Goal: Book appointment/travel/reservation

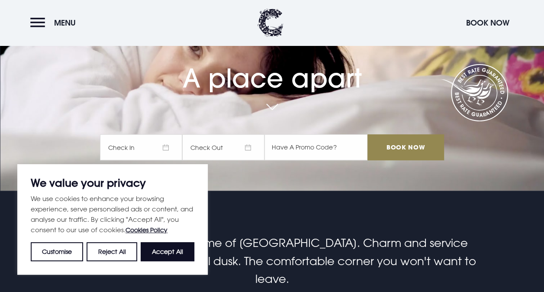
scroll to position [130, 0]
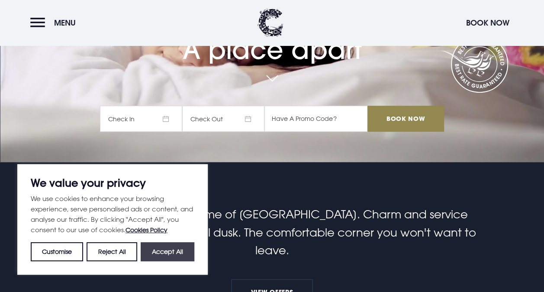
click at [169, 251] on button "Accept All" at bounding box center [168, 251] width 54 height 19
checkbox input "true"
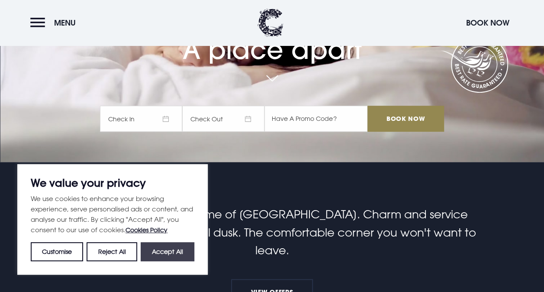
checkbox input "true"
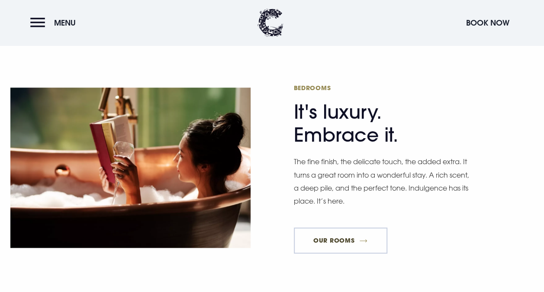
scroll to position [433, 0]
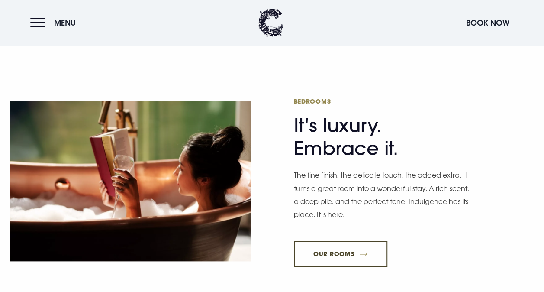
drag, startPoint x: 345, startPoint y: 230, endPoint x: 316, endPoint y: 187, distance: 51.6
click at [345, 241] on link "Our Rooms" at bounding box center [340, 254] width 93 height 26
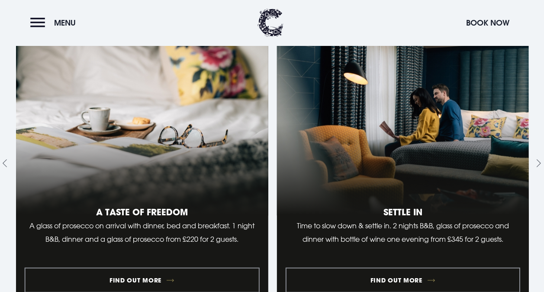
scroll to position [779, 0]
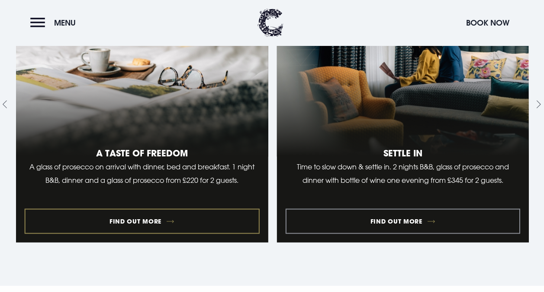
click at [219, 168] on link "1 of 10" at bounding box center [142, 104] width 252 height 275
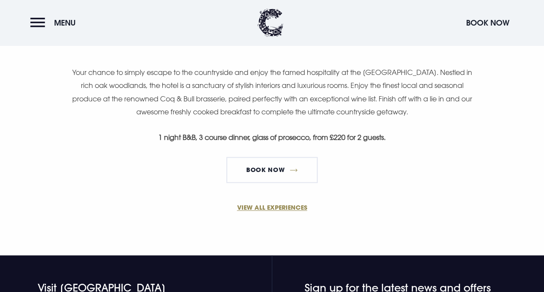
scroll to position [563, 0]
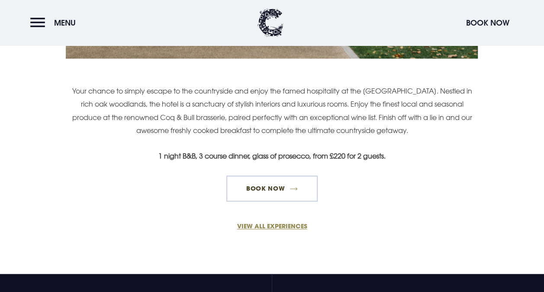
click at [271, 193] on link "Book Now" at bounding box center [271, 188] width 91 height 26
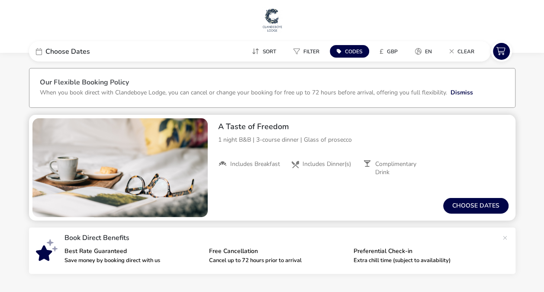
click at [287, 141] on p "1 night B&B | 3-course dinner | Glass of prosecco" at bounding box center [363, 139] width 290 height 9
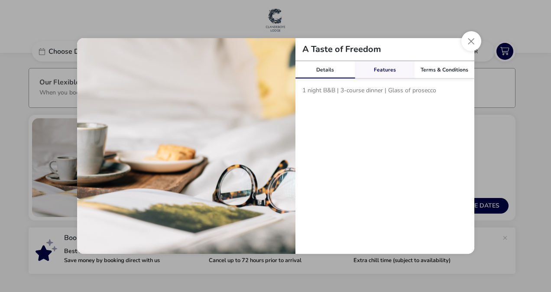
click at [377, 71] on link "Features" at bounding box center [384, 69] width 60 height 17
click at [428, 89] on span "Includes Dinner(s)" at bounding box center [420, 90] width 48 height 8
click at [435, 65] on link "Terms & Conditions" at bounding box center [444, 69] width 60 height 17
click at [465, 46] on button "Close modal" at bounding box center [471, 41] width 20 height 20
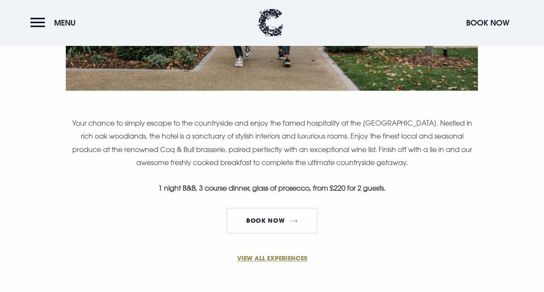
scroll to position [563, 0]
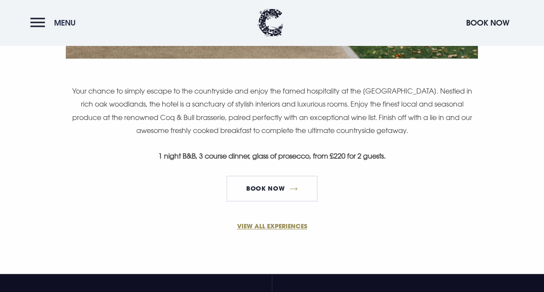
click at [42, 22] on button "Menu" at bounding box center [55, 22] width 50 height 19
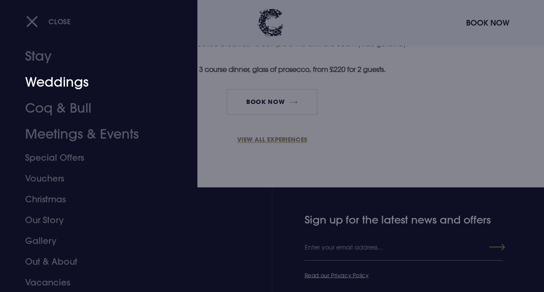
scroll to position [0, 0]
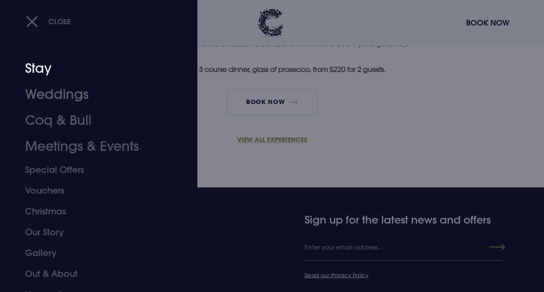
click at [48, 70] on link "Stay" at bounding box center [92, 68] width 135 height 26
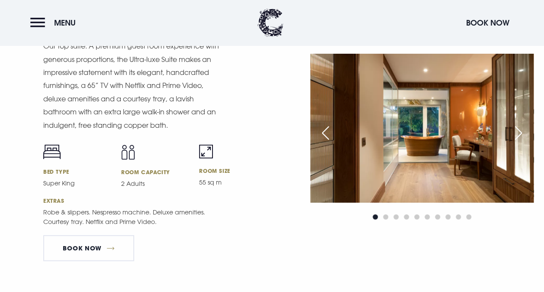
scroll to position [1082, 0]
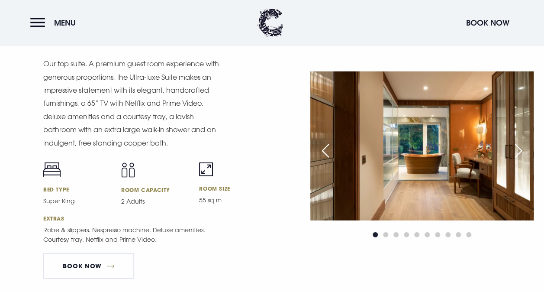
click at [521, 150] on div "Next slide" at bounding box center [519, 150] width 22 height 19
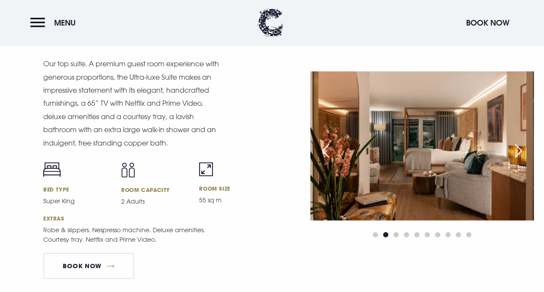
click at [521, 150] on div "Next slide" at bounding box center [519, 150] width 22 height 19
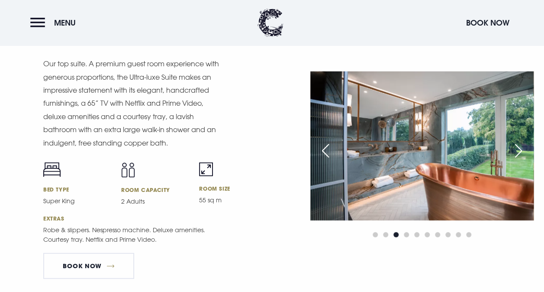
click at [521, 150] on div "Next slide" at bounding box center [519, 150] width 22 height 19
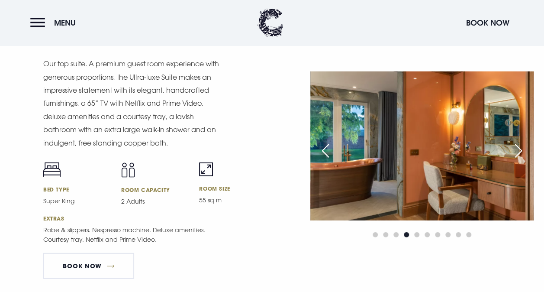
click at [521, 150] on div "Next slide" at bounding box center [519, 150] width 22 height 19
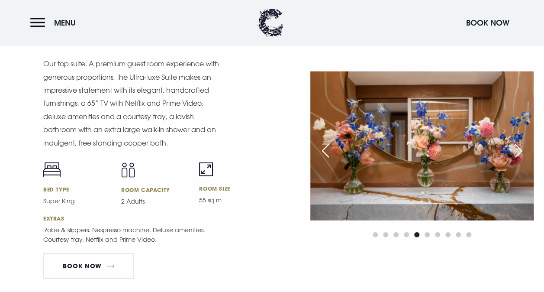
click at [521, 150] on div "Next slide" at bounding box center [519, 150] width 22 height 19
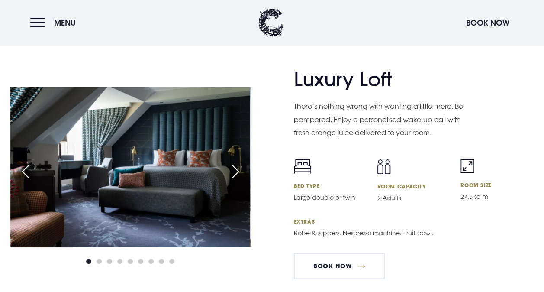
scroll to position [1948, 0]
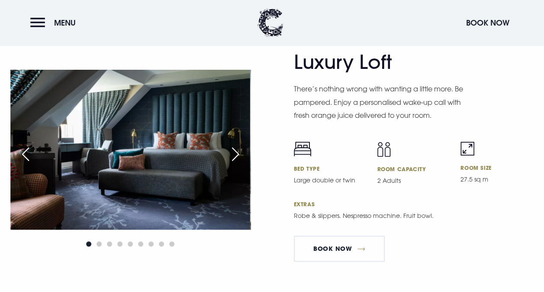
click at [240, 158] on div "Next slide" at bounding box center [236, 154] width 22 height 19
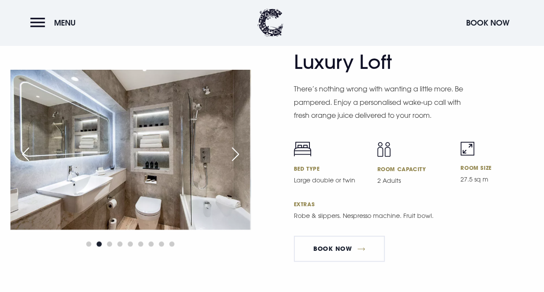
click at [240, 158] on div "Next slide" at bounding box center [236, 154] width 22 height 19
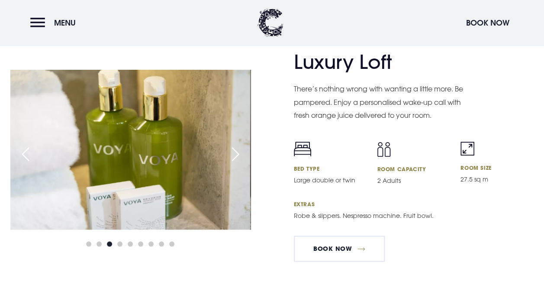
click at [240, 158] on div "Next slide" at bounding box center [236, 154] width 22 height 19
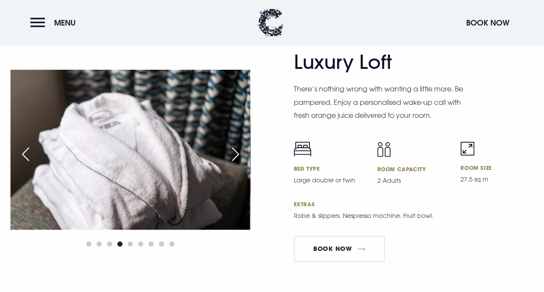
click at [240, 158] on div "Next slide" at bounding box center [236, 154] width 22 height 19
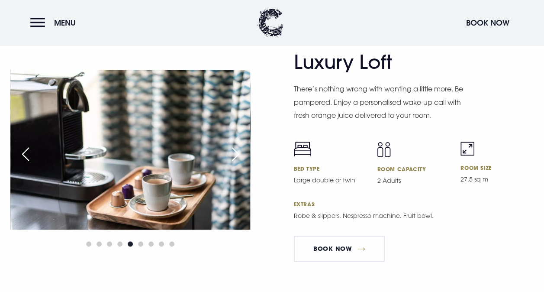
click at [240, 158] on div "Next slide" at bounding box center [236, 154] width 22 height 19
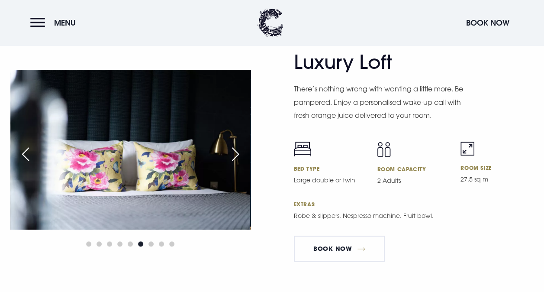
click at [240, 158] on div "Next slide" at bounding box center [236, 154] width 22 height 19
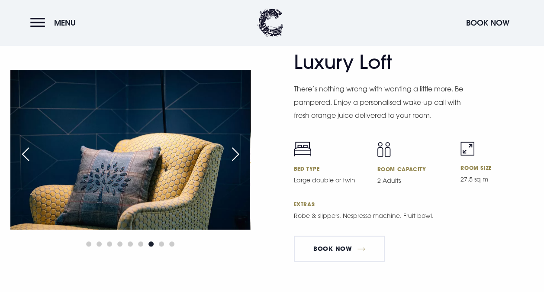
click at [240, 158] on div "Next slide" at bounding box center [236, 154] width 22 height 19
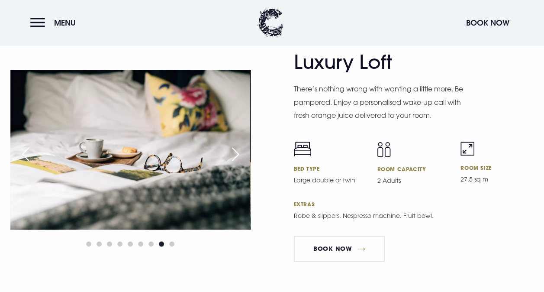
click at [240, 158] on div "Next slide" at bounding box center [236, 154] width 22 height 19
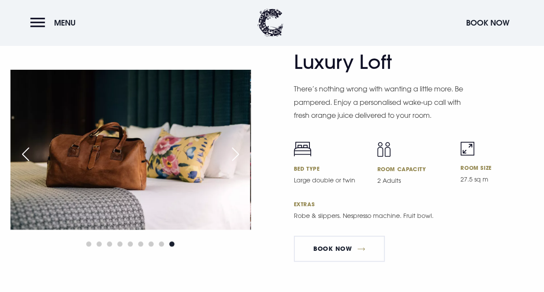
click at [240, 158] on div "Next slide" at bounding box center [236, 154] width 22 height 19
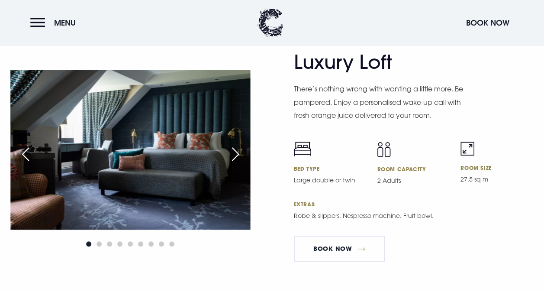
click at [240, 158] on div "Next slide" at bounding box center [236, 154] width 22 height 19
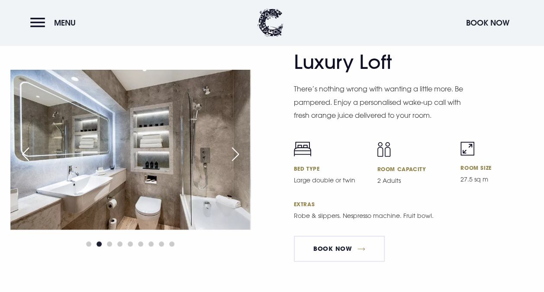
click at [240, 158] on div "Next slide" at bounding box center [236, 154] width 22 height 19
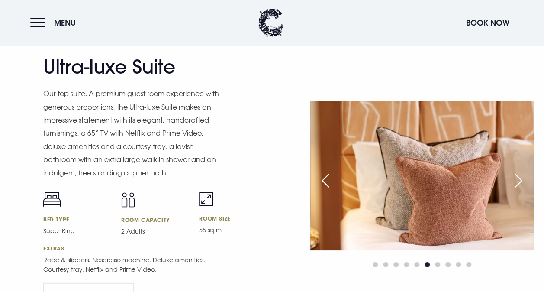
scroll to position [1039, 0]
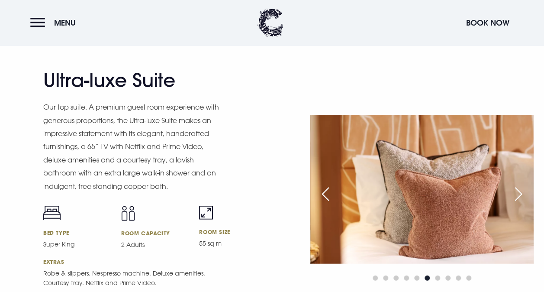
click at [514, 191] on div "Next slide" at bounding box center [519, 193] width 22 height 19
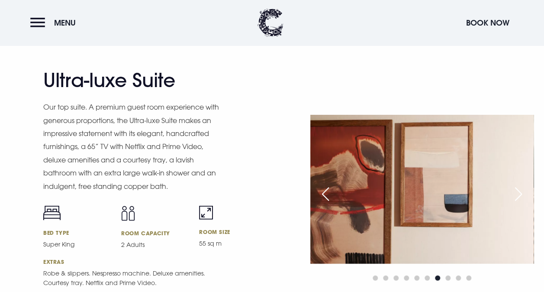
click at [514, 191] on div "Next slide" at bounding box center [519, 193] width 22 height 19
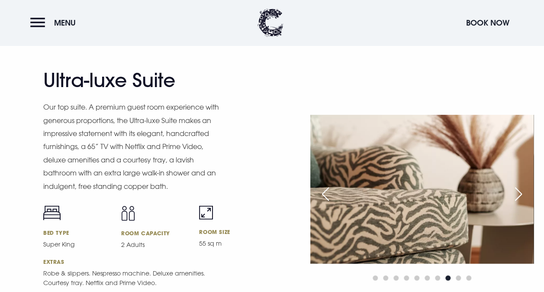
click at [514, 191] on div "Next slide" at bounding box center [519, 193] width 22 height 19
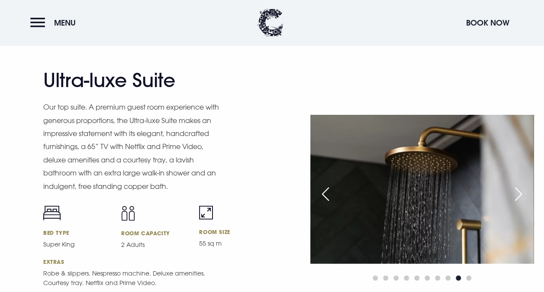
click at [514, 191] on div "Next slide" at bounding box center [519, 193] width 22 height 19
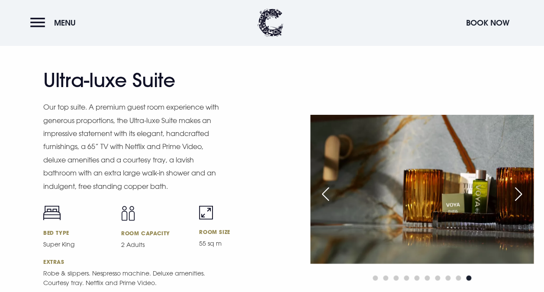
click at [514, 191] on div "Next slide" at bounding box center [519, 193] width 22 height 19
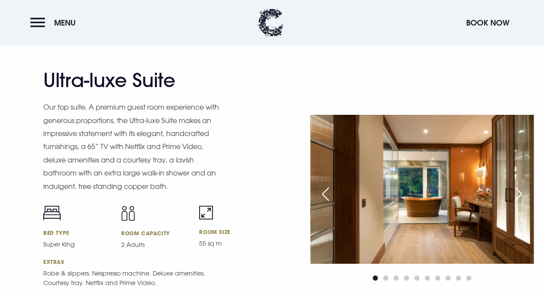
click at [514, 191] on div "Next slide" at bounding box center [519, 193] width 22 height 19
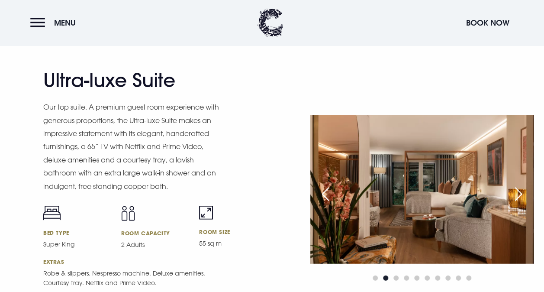
click at [329, 194] on div "Previous slide" at bounding box center [326, 193] width 22 height 19
